Goal: Task Accomplishment & Management: Complete application form

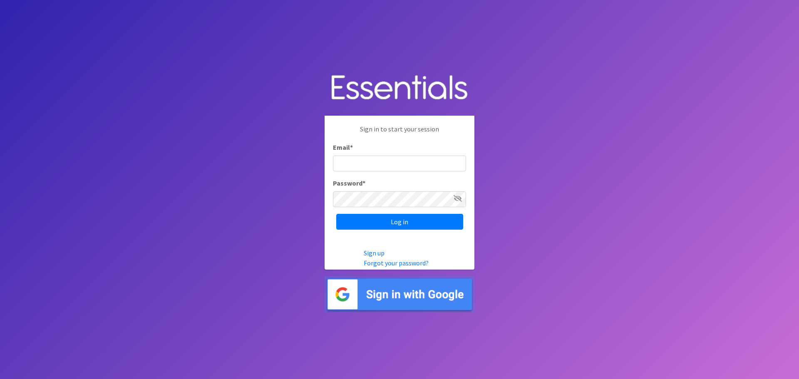
click at [361, 168] on input "Email *" at bounding box center [399, 164] width 133 height 16
type input "[PERSON_NAME][EMAIL_ADDRESS][PERSON_NAME][DOMAIN_NAME]"
click at [398, 183] on div "Password *" at bounding box center [399, 192] width 133 height 29
click at [375, 227] on input "Log in" at bounding box center [399, 222] width 127 height 16
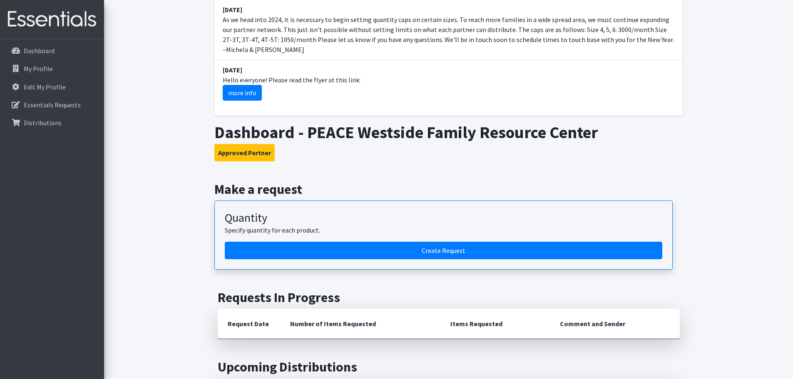
scroll to position [416, 0]
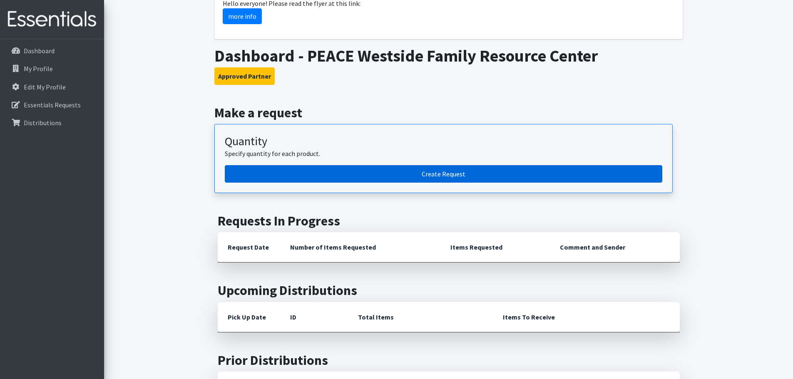
click at [465, 165] on link "Create Request" at bounding box center [444, 173] width 438 height 17
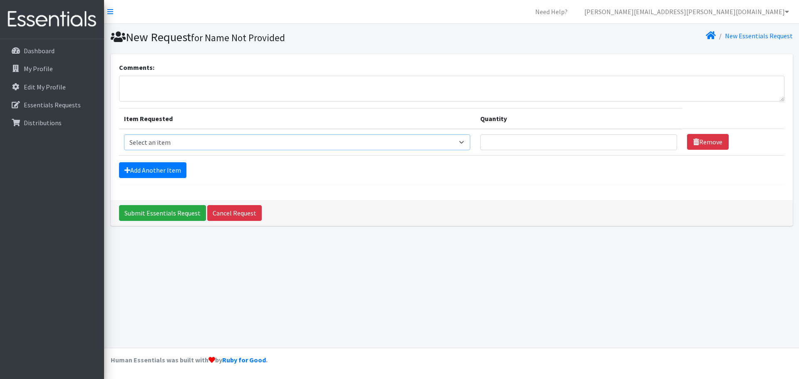
click at [179, 146] on select "Select an item 2T3T(30/child) 3T4T(30/child) 4T5T(30/child) Cloth Diaper Kit (s…" at bounding box center [297, 142] width 347 height 16
select select "961"
click at [124, 134] on select "Select an item 2T3T(30/child) 3T4T(30/child) 4T5T(30/child) Cloth Diaper Kit (s…" at bounding box center [297, 142] width 347 height 16
click at [557, 144] on input "Quantity" at bounding box center [578, 142] width 197 height 16
type input "400"
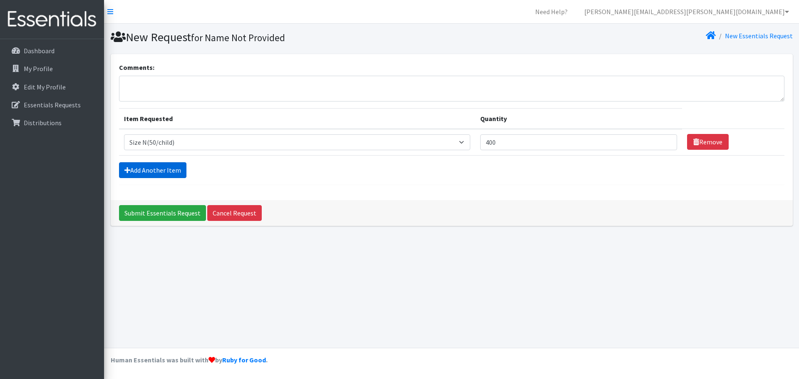
click at [162, 170] on link "Add Another Item" at bounding box center [152, 170] width 67 height 16
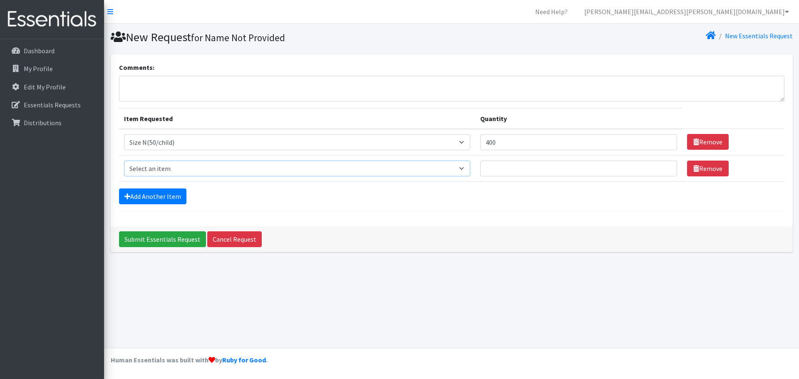
click at [167, 176] on select "Select an item 2T3T(30/child) 3T4T(30/child) 4T5T(30/child) Cloth Diaper Kit (s…" at bounding box center [297, 169] width 347 height 16
select select "950"
click at [124, 161] on select "Select an item 2T3T(30/child) 3T4T(30/child) 4T5T(30/child) Cloth Diaper Kit (s…" at bounding box center [297, 169] width 347 height 16
click at [562, 174] on input "Quantity" at bounding box center [578, 169] width 197 height 16
type input "400"
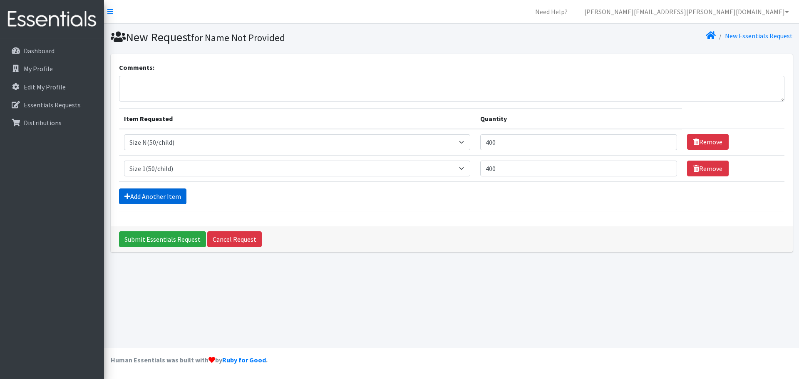
click at [128, 196] on icon at bounding box center [127, 196] width 6 height 7
click at [160, 191] on link "Add Another Item" at bounding box center [152, 197] width 67 height 16
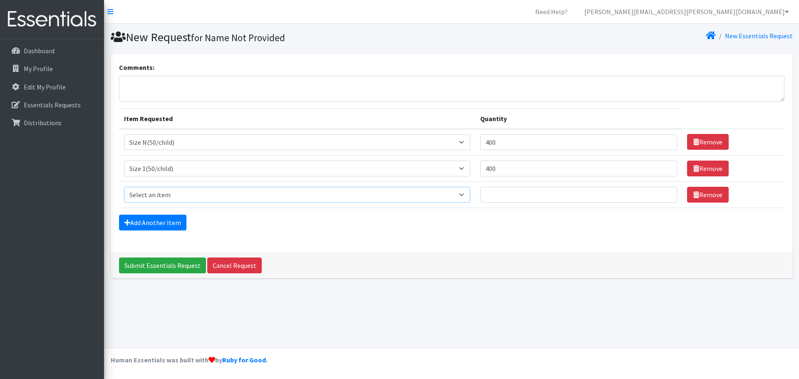
click at [160, 191] on select "Select an item 2T3T(30/child) 3T4T(30/child) 4T5T(30/child) Cloth Diaper Kit (s…" at bounding box center [297, 195] width 347 height 16
select select "951"
click at [124, 187] on select "Select an item 2T3T(30/child) 3T4T(30/child) 4T5T(30/child) Cloth Diaper Kit (s…" at bounding box center [297, 195] width 347 height 16
click at [549, 196] on input "Quantity" at bounding box center [578, 195] width 197 height 16
click at [560, 205] on td "Quantity" at bounding box center [578, 194] width 207 height 26
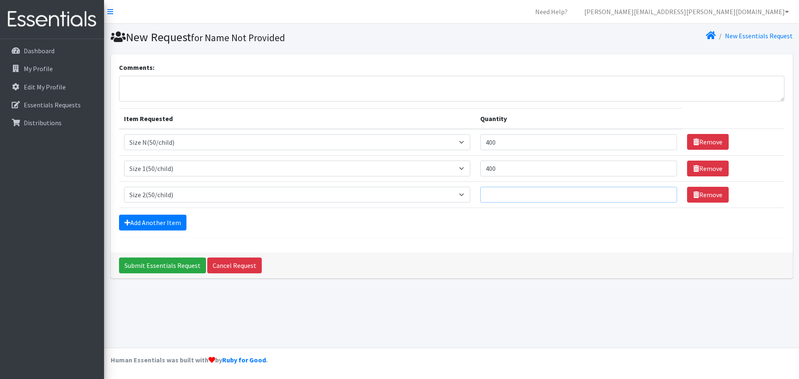
click at [557, 198] on input "Quantity" at bounding box center [578, 195] width 197 height 16
type input "400"
click at [155, 226] on link "Add Another Item" at bounding box center [152, 223] width 67 height 16
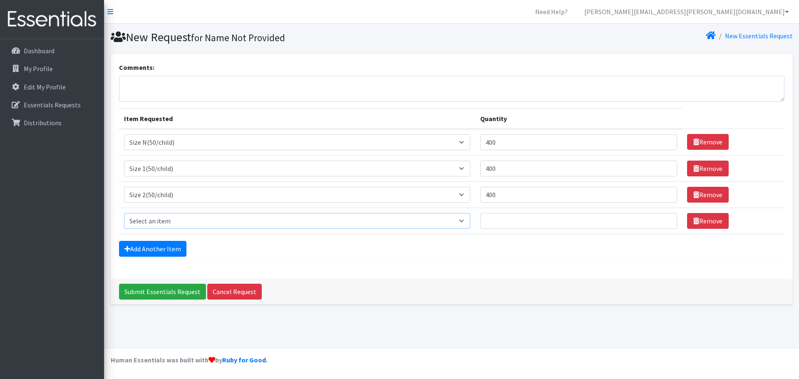
click at [157, 221] on select "Select an item 2T3T(30/child) 3T4T(30/child) 4T5T(30/child) Cloth Diaper Kit (s…" at bounding box center [297, 221] width 347 height 16
select select "954"
click at [124, 213] on select "Select an item 2T3T(30/child) 3T4T(30/child) 4T5T(30/child) Cloth Diaper Kit (s…" at bounding box center [297, 221] width 347 height 16
drag, startPoint x: 578, startPoint y: 230, endPoint x: 577, endPoint y: 224, distance: 6.7
click at [578, 229] on td "Quantity" at bounding box center [578, 221] width 207 height 26
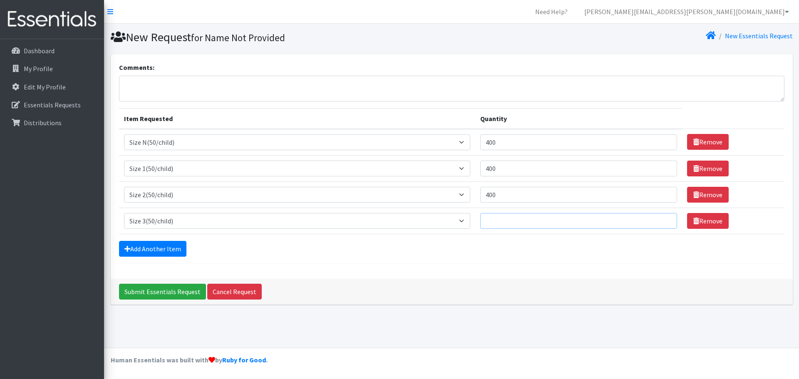
click at [577, 224] on input "Quantity" at bounding box center [578, 221] width 197 height 16
click at [559, 225] on input "Quantity" at bounding box center [578, 221] width 197 height 16
type input "400"
click at [139, 251] on link "Add Another Item" at bounding box center [152, 249] width 67 height 16
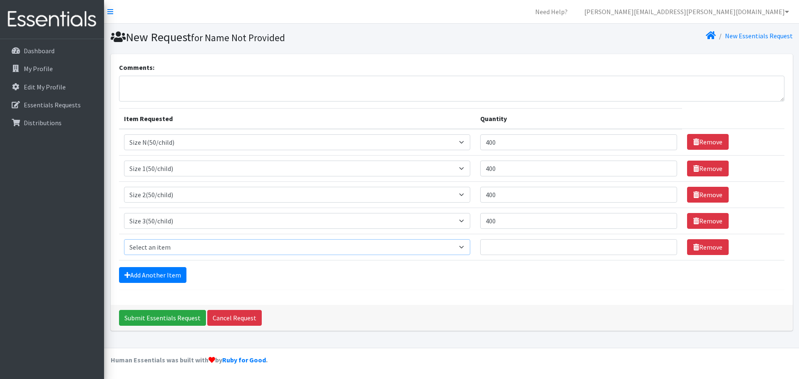
click at [176, 239] on select "Select an item 2T3T(30/child) 3T4T(30/child) 4T5T(30/child) Cloth Diaper Kit (s…" at bounding box center [297, 247] width 347 height 16
click at [186, 253] on select "Select an item 2T3T(30/child) 3T4T(30/child) 4T5T(30/child) Cloth Diaper Kit (s…" at bounding box center [297, 247] width 347 height 16
select select "963"
click at [124, 239] on select "Select an item 2T3T(30/child) 3T4T(30/child) 4T5T(30/child) Cloth Diaper Kit (s…" at bounding box center [297, 247] width 347 height 16
click at [546, 245] on input "Quantity" at bounding box center [578, 247] width 197 height 16
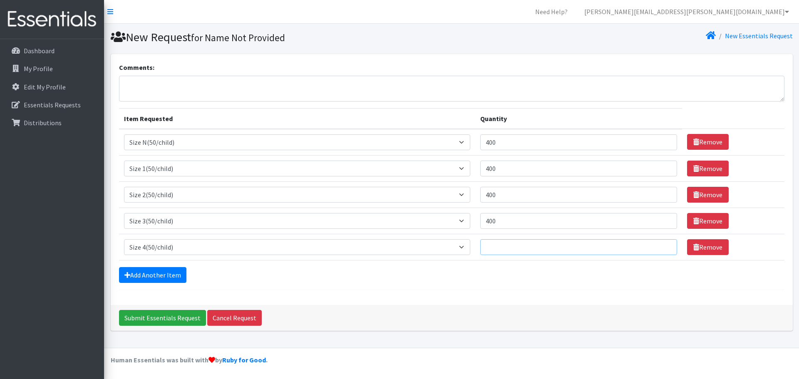
click at [567, 243] on input "Quantity" at bounding box center [578, 247] width 197 height 16
click at [504, 253] on input "Quantity" at bounding box center [578, 247] width 197 height 16
type input "1"
click at [531, 251] on input "Quantity" at bounding box center [578, 247] width 197 height 16
type input "800"
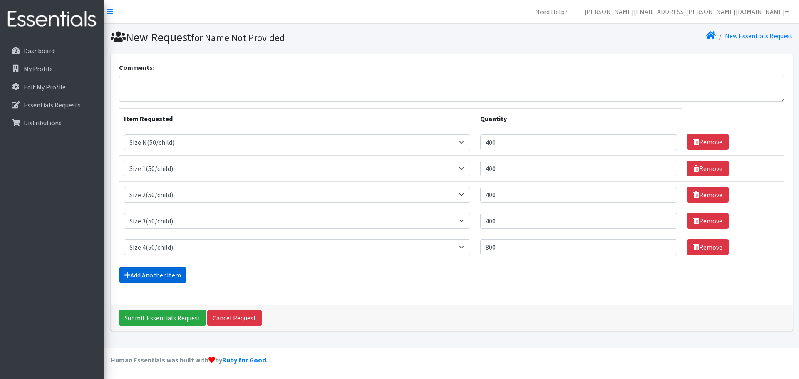
click at [129, 278] on icon at bounding box center [127, 275] width 6 height 7
click at [146, 272] on link "Add Another Item" at bounding box center [152, 275] width 67 height 16
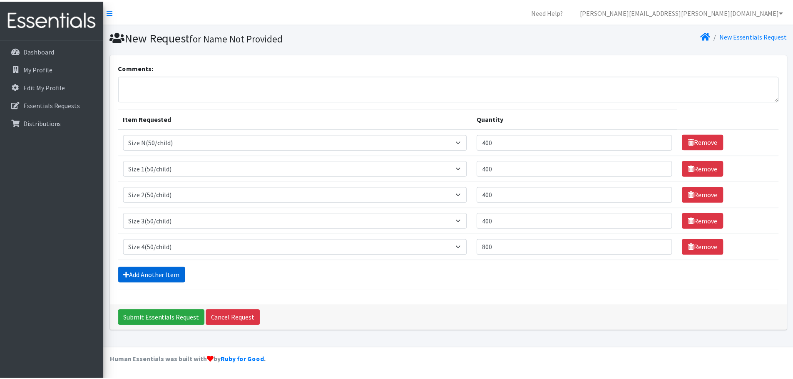
scroll to position [16, 0]
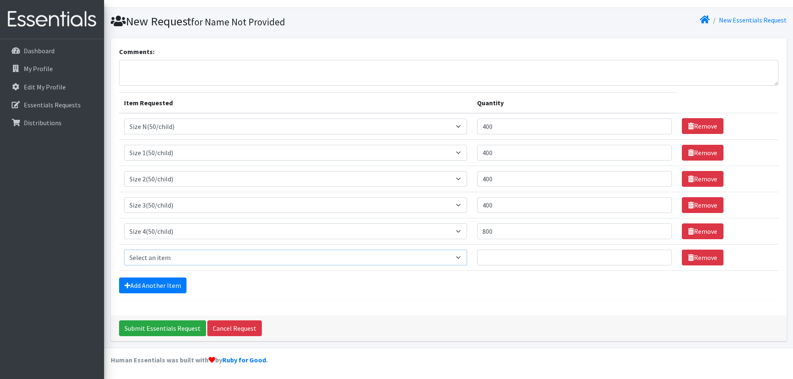
click at [146, 258] on select "Select an item 2T3T(30/child) 3T4T(30/child) 4T5T(30/child) Cloth Diaper Kit (s…" at bounding box center [295, 258] width 343 height 16
select select "964"
click at [124, 250] on select "Select an item 2T3T(30/child) 3T4T(30/child) 4T5T(30/child) Cloth Diaper Kit (s…" at bounding box center [295, 258] width 343 height 16
click at [547, 265] on input "Quantity" at bounding box center [574, 258] width 195 height 16
type input "1100"
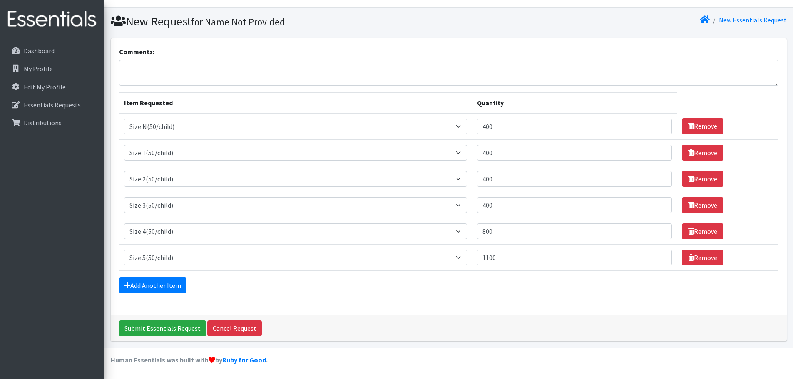
click at [486, 287] on div "Add Another Item" at bounding box center [448, 286] width 659 height 16
click at [127, 281] on link "Add Another Item" at bounding box center [152, 286] width 67 height 16
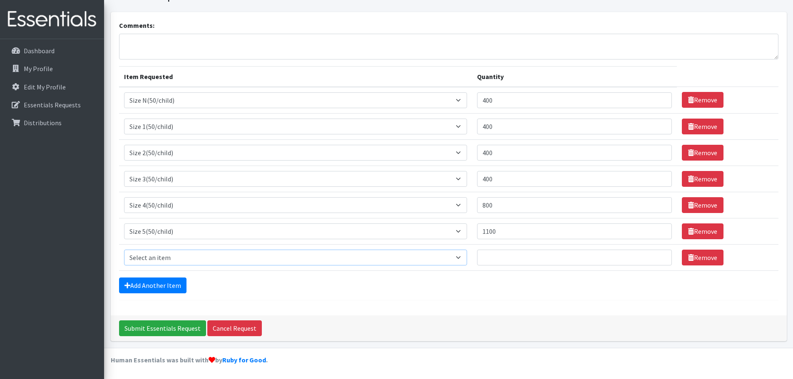
click at [174, 250] on select "Select an item 2T3T(30/child) 3T4T(30/child) 4T5T(30/child) Cloth Diaper Kit (s…" at bounding box center [295, 258] width 343 height 16
select select "966"
click at [124, 250] on select "Select an item 2T3T(30/child) 3T4T(30/child) 4T5T(30/child) Cloth Diaper Kit (s…" at bounding box center [295, 258] width 343 height 16
click at [516, 257] on input "Quantity" at bounding box center [574, 258] width 195 height 16
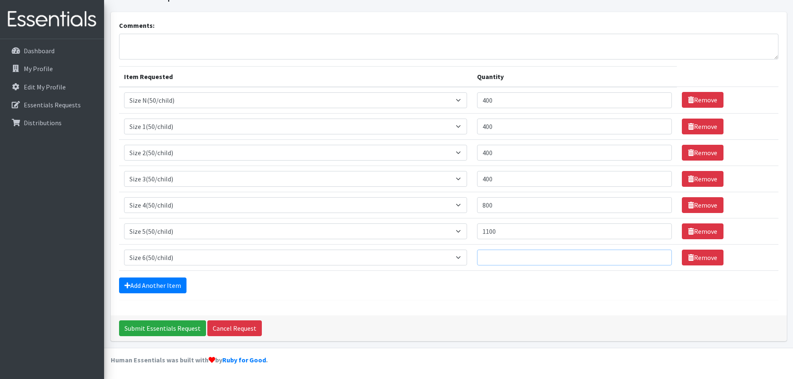
click at [492, 260] on input "Quantity" at bounding box center [574, 258] width 195 height 16
click at [518, 234] on input "1100" at bounding box center [574, 232] width 195 height 16
click at [546, 260] on input "Quantity" at bounding box center [574, 258] width 195 height 16
type input "2000"
click at [502, 288] on div "Add Another Item" at bounding box center [448, 286] width 659 height 16
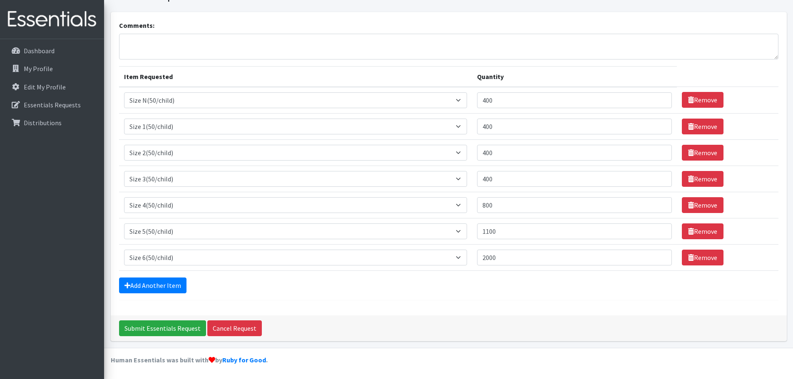
click at [605, 299] on form "Comments: Item Requested Quantity Item Requested Select an item 2T3T(30/child) …" at bounding box center [448, 160] width 659 height 280
click at [160, 287] on link "Add Another Item" at bounding box center [152, 286] width 67 height 16
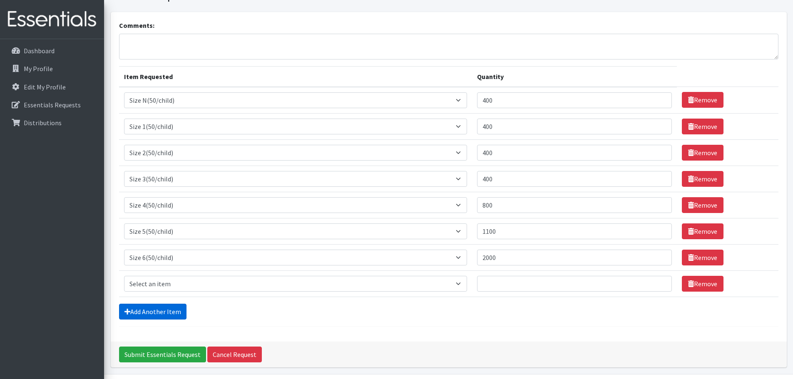
scroll to position [68, 0]
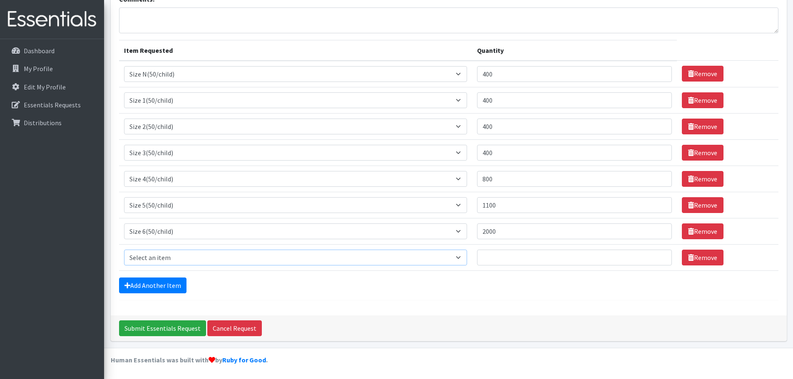
click at [163, 257] on select "Select an item 2T3T(30/child) 3T4T(30/child) 4T5T(30/child) Cloth Diaper Kit (s…" at bounding box center [295, 258] width 343 height 16
click at [508, 233] on input "2000" at bounding box center [574, 232] width 195 height 16
drag, startPoint x: 497, startPoint y: 232, endPoint x: 430, endPoint y: 224, distance: 66.7
click at [431, 224] on tr "Item Requested Select an item 2T3T(30/child) 3T4T(30/child) 4T5T(30/child) Clot…" at bounding box center [448, 231] width 659 height 26
type input "1600"
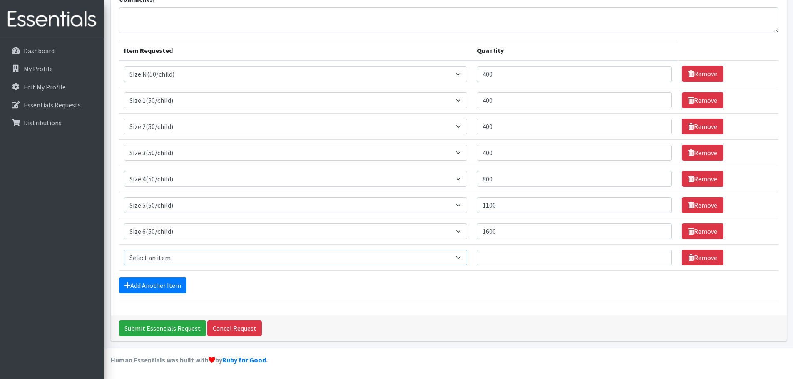
click at [185, 255] on select "Select an item 2T3T(30/child) 3T4T(30/child) 4T5T(30/child) Cloth Diaper Kit (s…" at bounding box center [295, 258] width 343 height 16
select select "941"
click at [124, 250] on select "Select an item 2T3T(30/child) 3T4T(30/child) 4T5T(30/child) Cloth Diaper Kit (s…" at bounding box center [295, 258] width 343 height 16
click at [525, 259] on input "Quantity" at bounding box center [574, 258] width 195 height 16
type input "360"
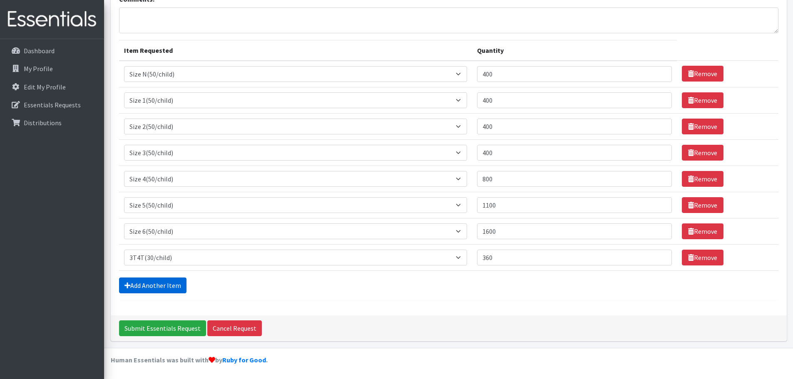
click at [129, 289] on link "Add Another Item" at bounding box center [152, 286] width 67 height 16
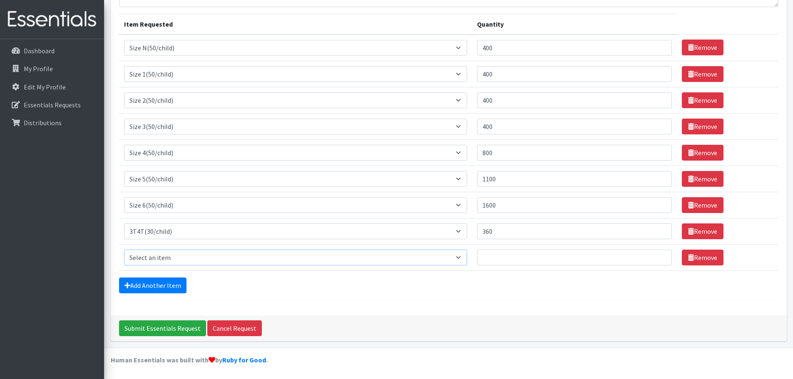
click at [161, 263] on select "Select an item 2T3T(30/child) 3T4T(30/child) 4T5T(30/child) Cloth Diaper Kit (s…" at bounding box center [295, 258] width 343 height 16
select select "953"
click at [124, 250] on select "Select an item 2T3T(30/child) 3T4T(30/child) 4T5T(30/child) Cloth Diaper Kit (s…" at bounding box center [295, 258] width 343 height 16
click at [545, 250] on input "Quantity" at bounding box center [574, 258] width 195 height 16
click at [503, 264] on input "Quantity" at bounding box center [574, 258] width 195 height 16
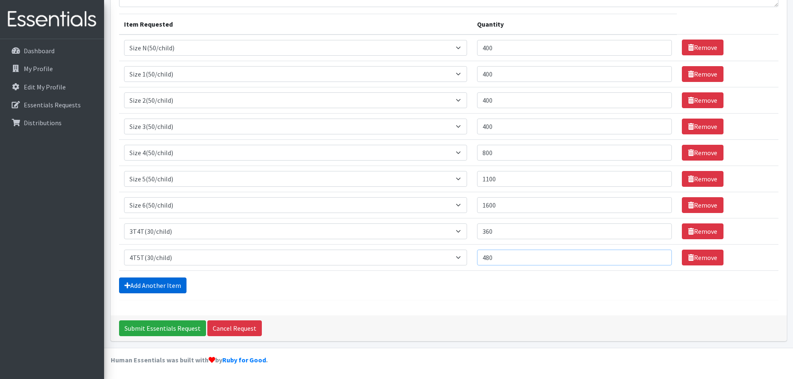
type input "480"
click at [139, 281] on link "Add Another Item" at bounding box center [152, 286] width 67 height 16
click at [152, 259] on select "Select an item 2T3T(30/child) 3T4T(30/child) 4T5T(30/child) Cloth Diaper Kit (s…" at bounding box center [295, 258] width 343 height 16
drag, startPoint x: 283, startPoint y: 284, endPoint x: 300, endPoint y: 285, distance: 17.1
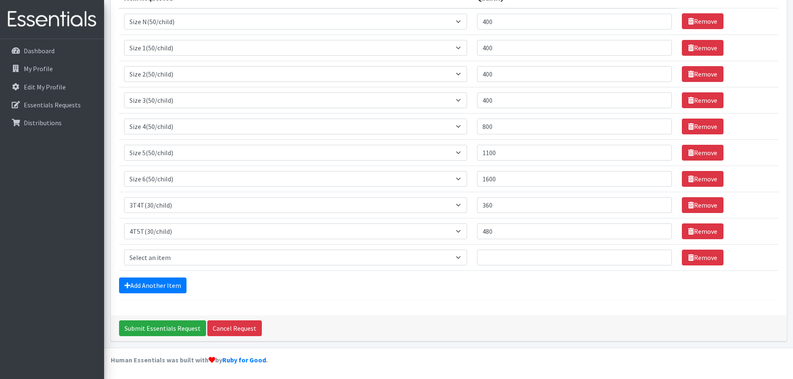
click at [283, 285] on div "Add Another Item" at bounding box center [448, 286] width 659 height 16
click at [717, 260] on link "Remove" at bounding box center [703, 258] width 42 height 16
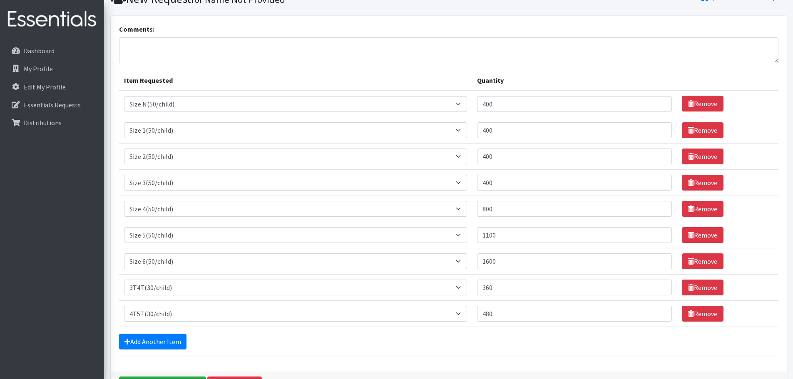
scroll to position [53, 0]
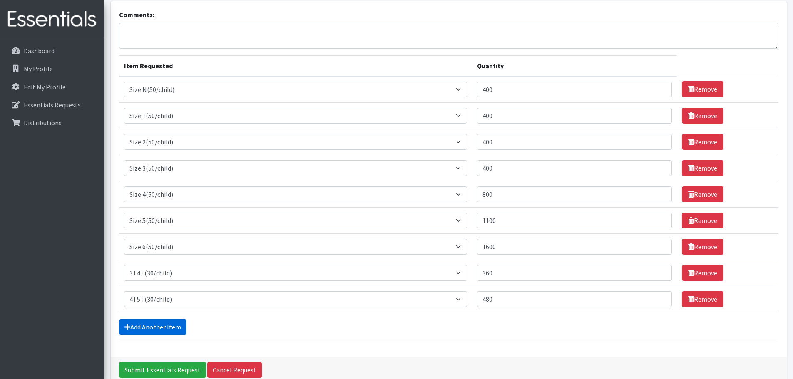
click at [146, 332] on link "Add Another Item" at bounding box center [152, 327] width 67 height 16
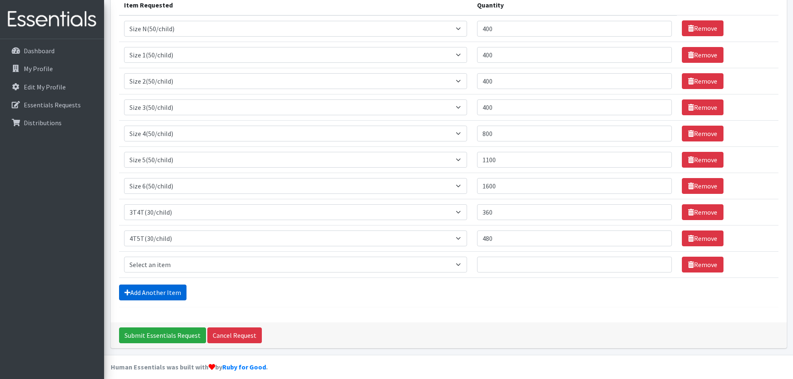
scroll to position [121, 0]
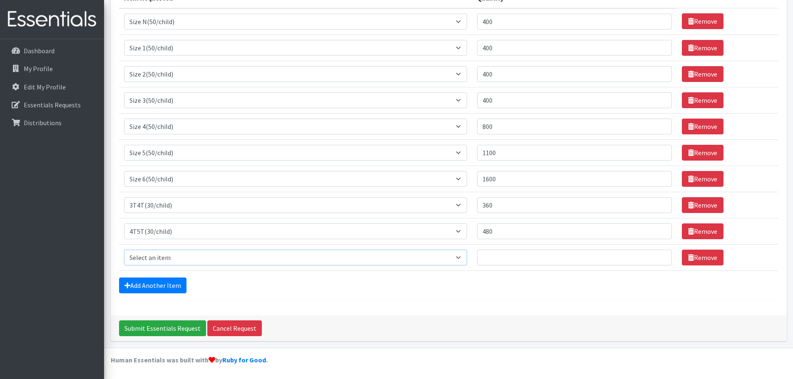
click at [175, 257] on select "Select an item 2T3T(30/child) 3T4T(30/child) 4T5T(30/child) Cloth Diaper Kit (s…" at bounding box center [295, 258] width 343 height 16
click at [564, 311] on div "Comments: Item Requested Quantity Item Requested Select an item 2T3T(30/child) …" at bounding box center [449, 124] width 676 height 382
click at [706, 260] on link "Remove" at bounding box center [703, 258] width 42 height 16
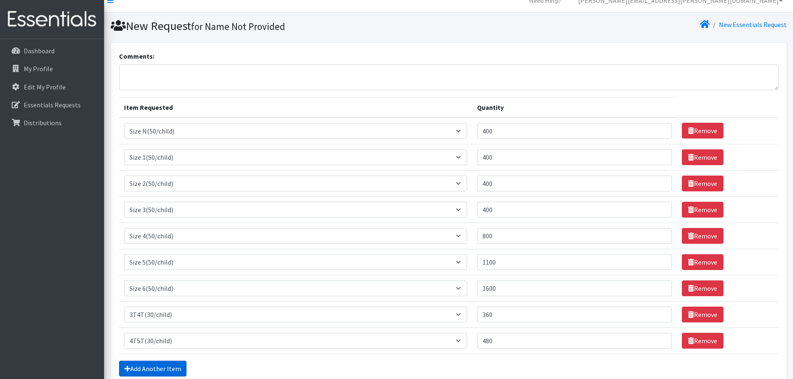
click at [151, 370] on link "Add Another Item" at bounding box center [152, 369] width 67 height 16
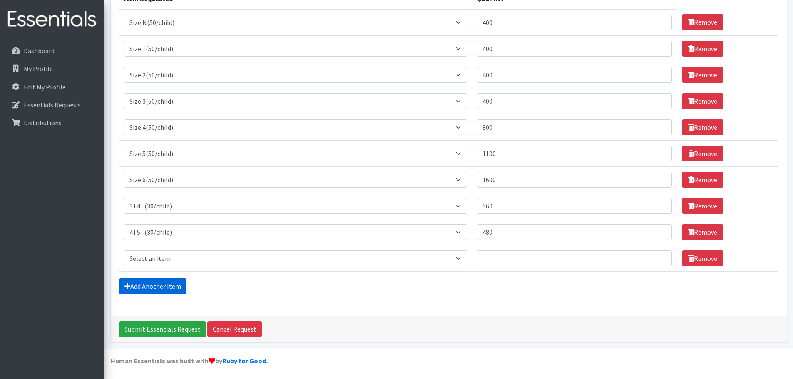
scroll to position [121, 0]
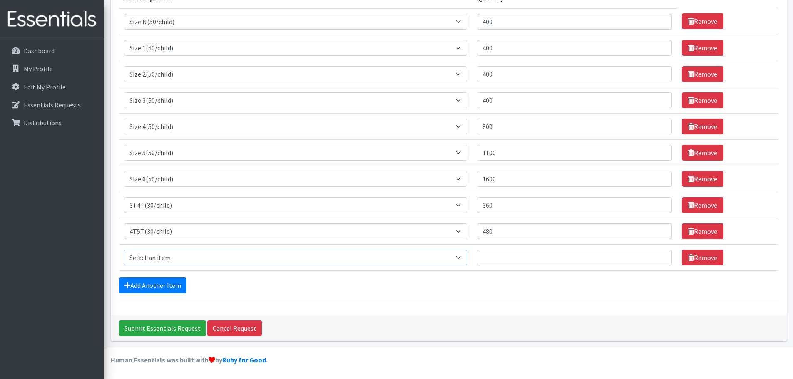
click at [166, 258] on select "Select an item 2T3T(30/child) 3T4T(30/child) 4T5T(30/child) Cloth Diaper Kit (s…" at bounding box center [295, 258] width 343 height 16
select select "939"
click at [124, 250] on select "Select an item 2T3T(30/child) 3T4T(30/child) 4T5T(30/child) Cloth Diaper Kit (s…" at bounding box center [295, 258] width 343 height 16
click at [577, 254] on input "Quantity" at bounding box center [574, 258] width 195 height 16
type input "180"
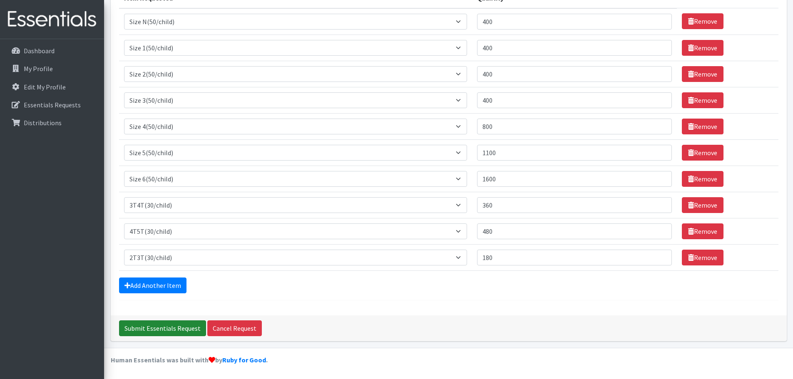
click at [159, 325] on input "Submit Essentials Request" at bounding box center [162, 329] width 87 height 16
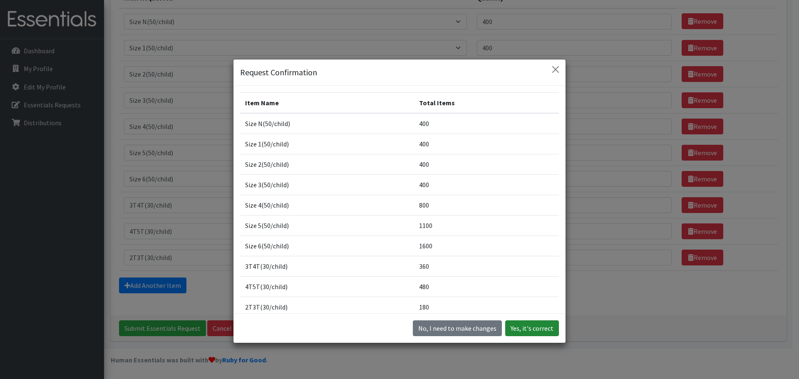
click at [521, 327] on button "Yes, it's correct" at bounding box center [532, 329] width 54 height 16
